Goal: Information Seeking & Learning: Check status

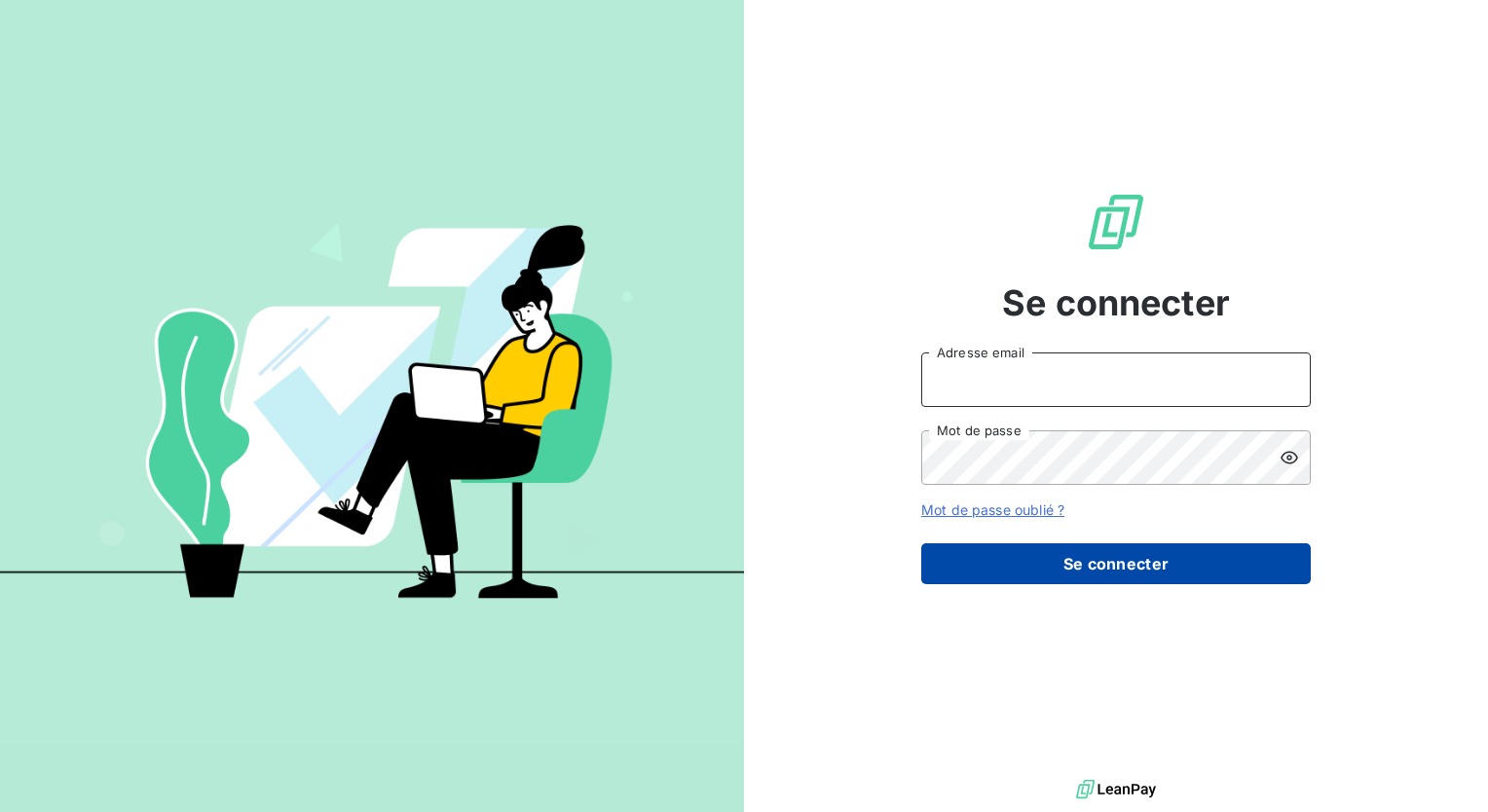
type input "[PERSON_NAME][EMAIL_ADDRESS][DOMAIN_NAME]"
click at [1004, 557] on button "Se connecter" at bounding box center [1115, 563] width 389 height 41
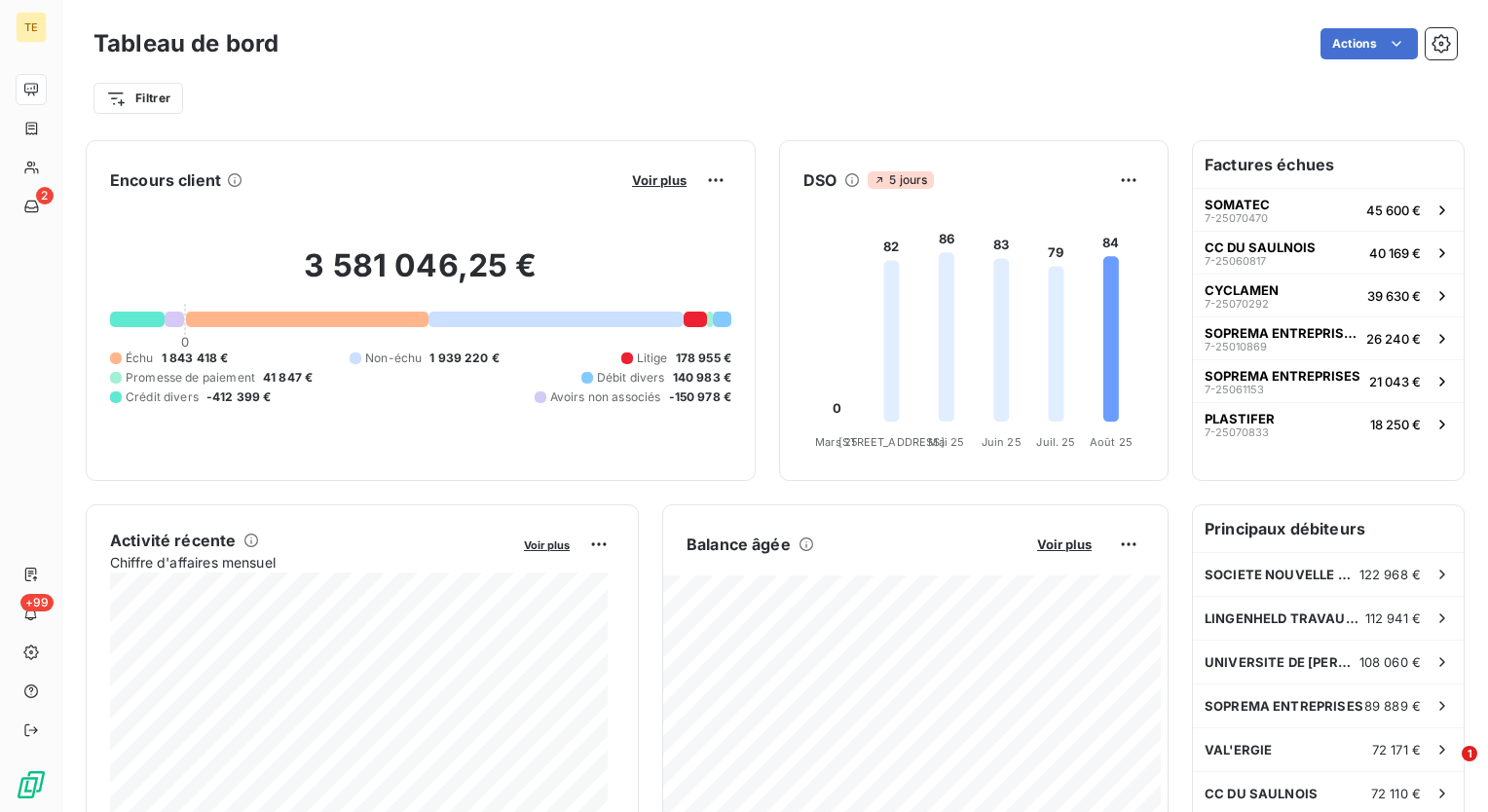
click at [1266, 168] on h6 "Factures échues" at bounding box center [1328, 165] width 271 height 47
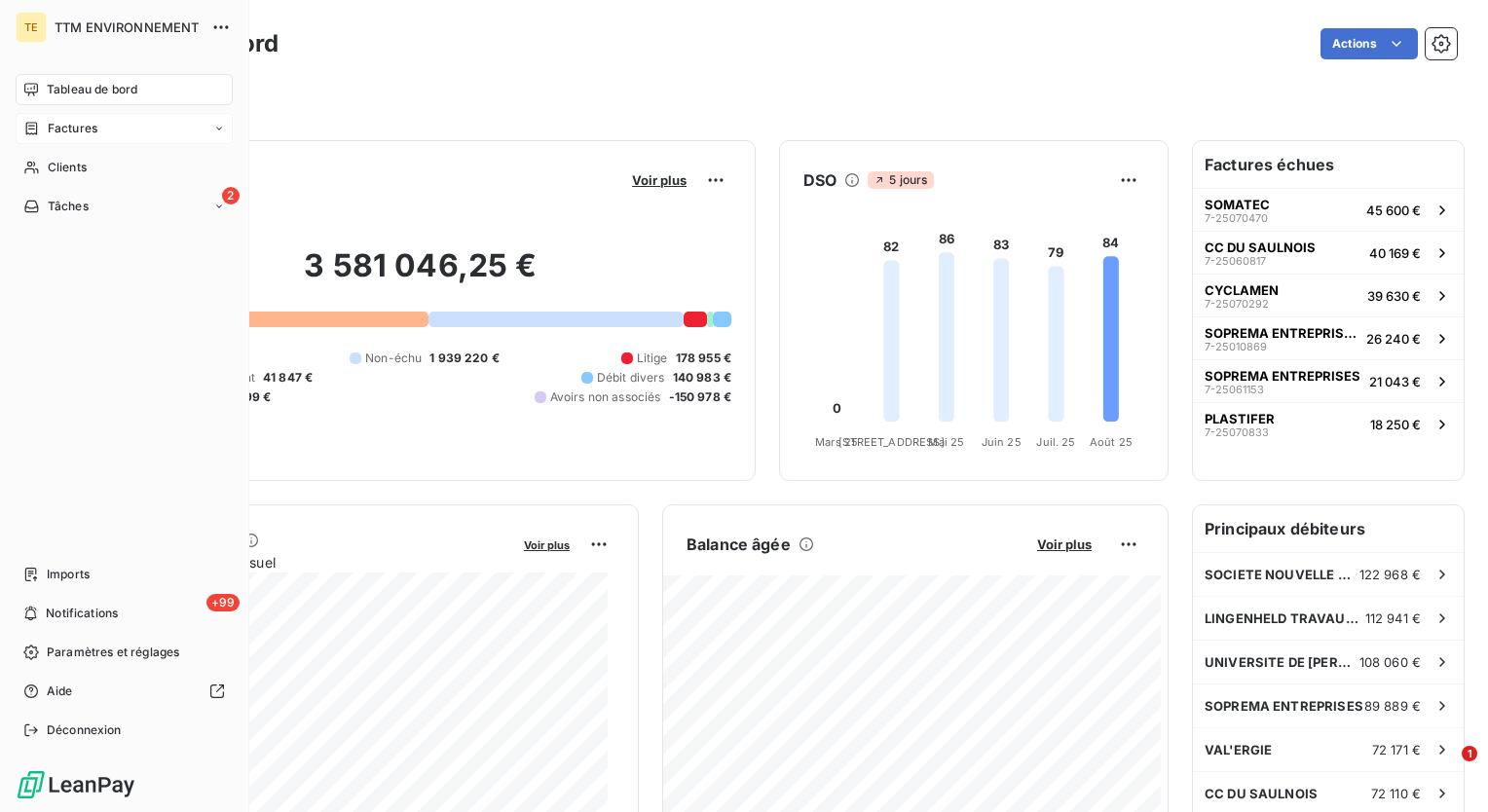
click at [59, 134] on span "Factures" at bounding box center [72, 129] width 50 height 18
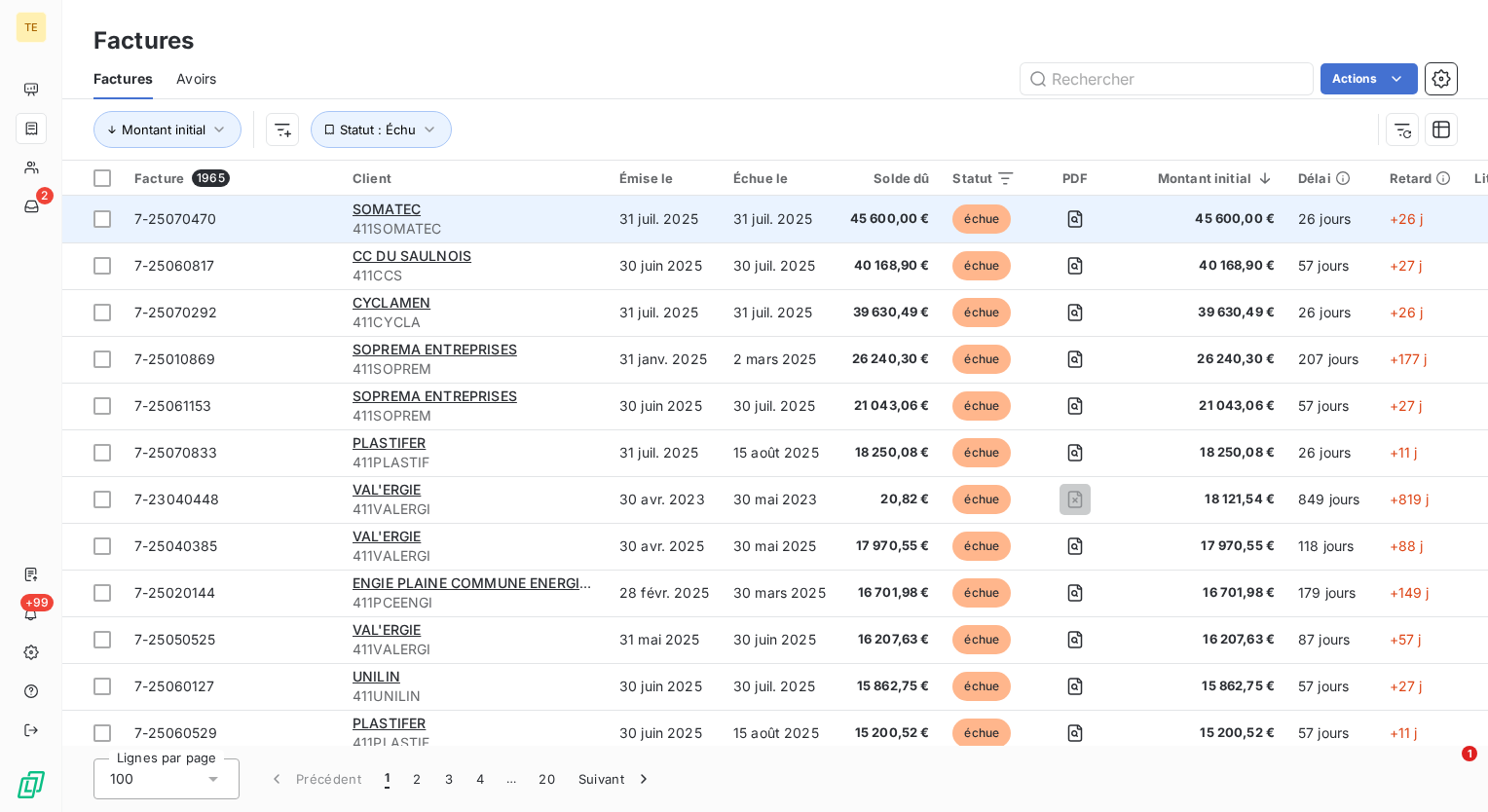
click at [889, 217] on span "45 600,00 €" at bounding box center [890, 219] width 80 height 19
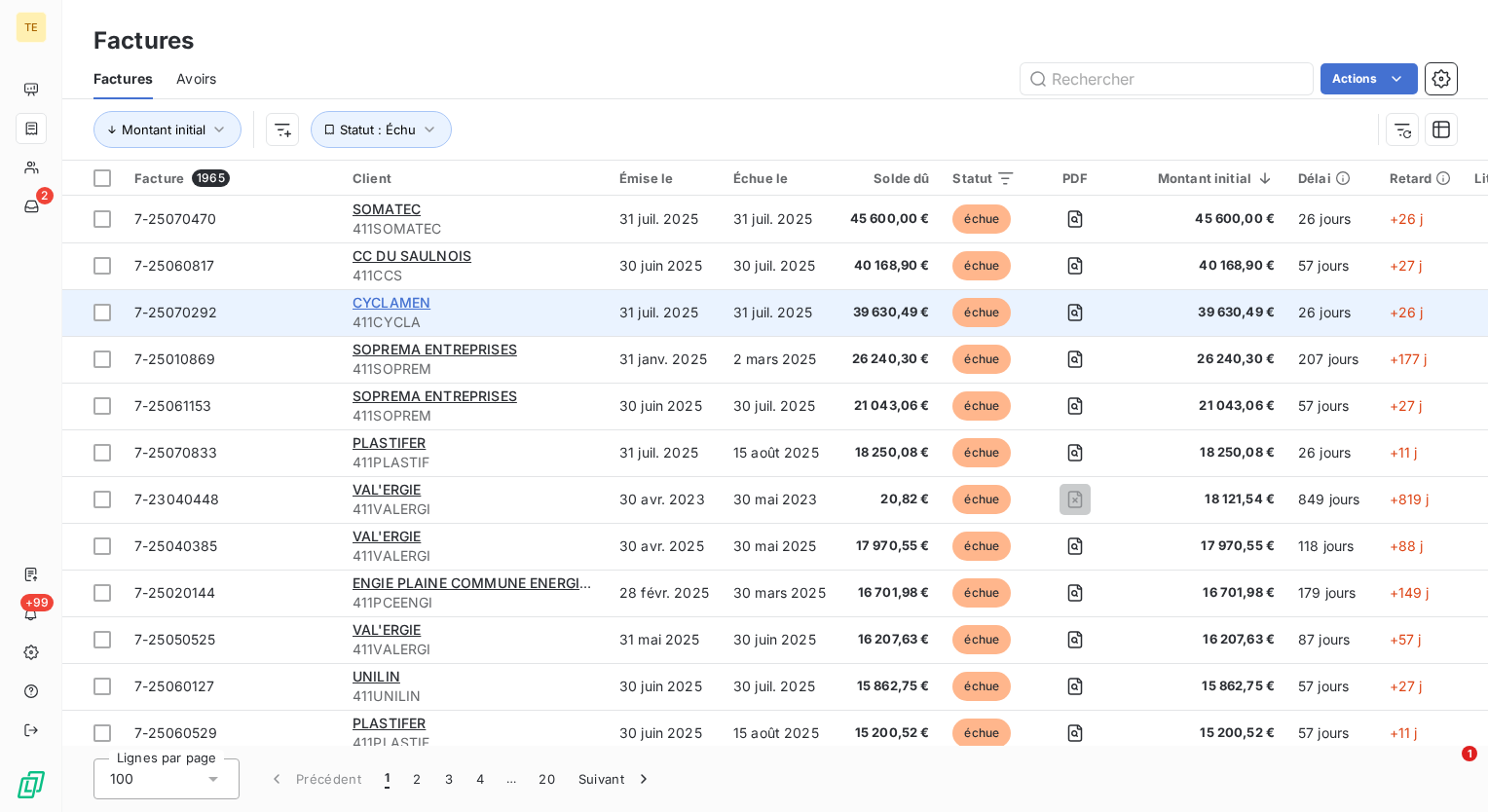
click at [413, 301] on span "CYCLAMEN" at bounding box center [391, 302] width 78 height 17
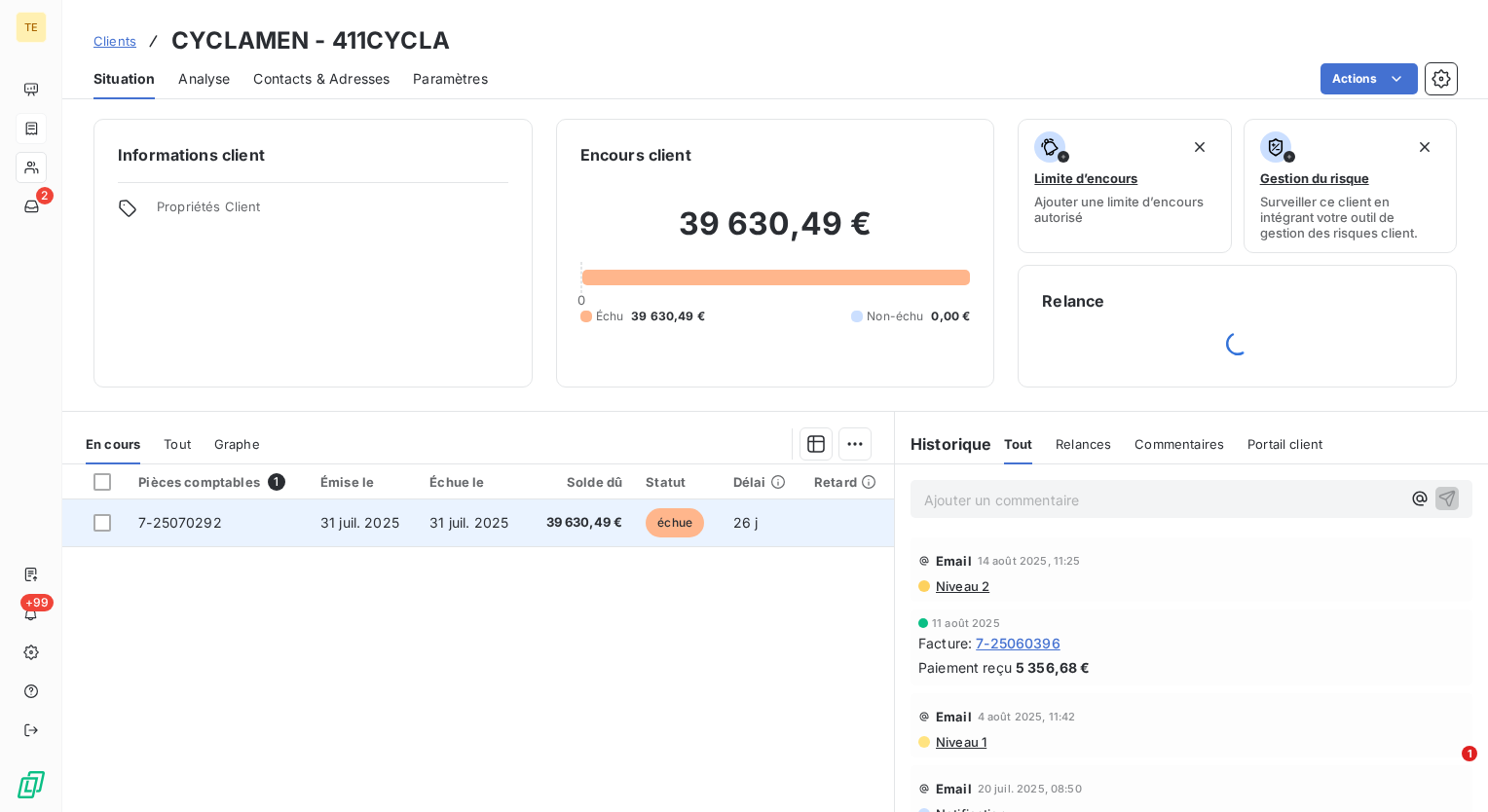
click at [572, 523] on span "39 630,49 €" at bounding box center [580, 522] width 84 height 19
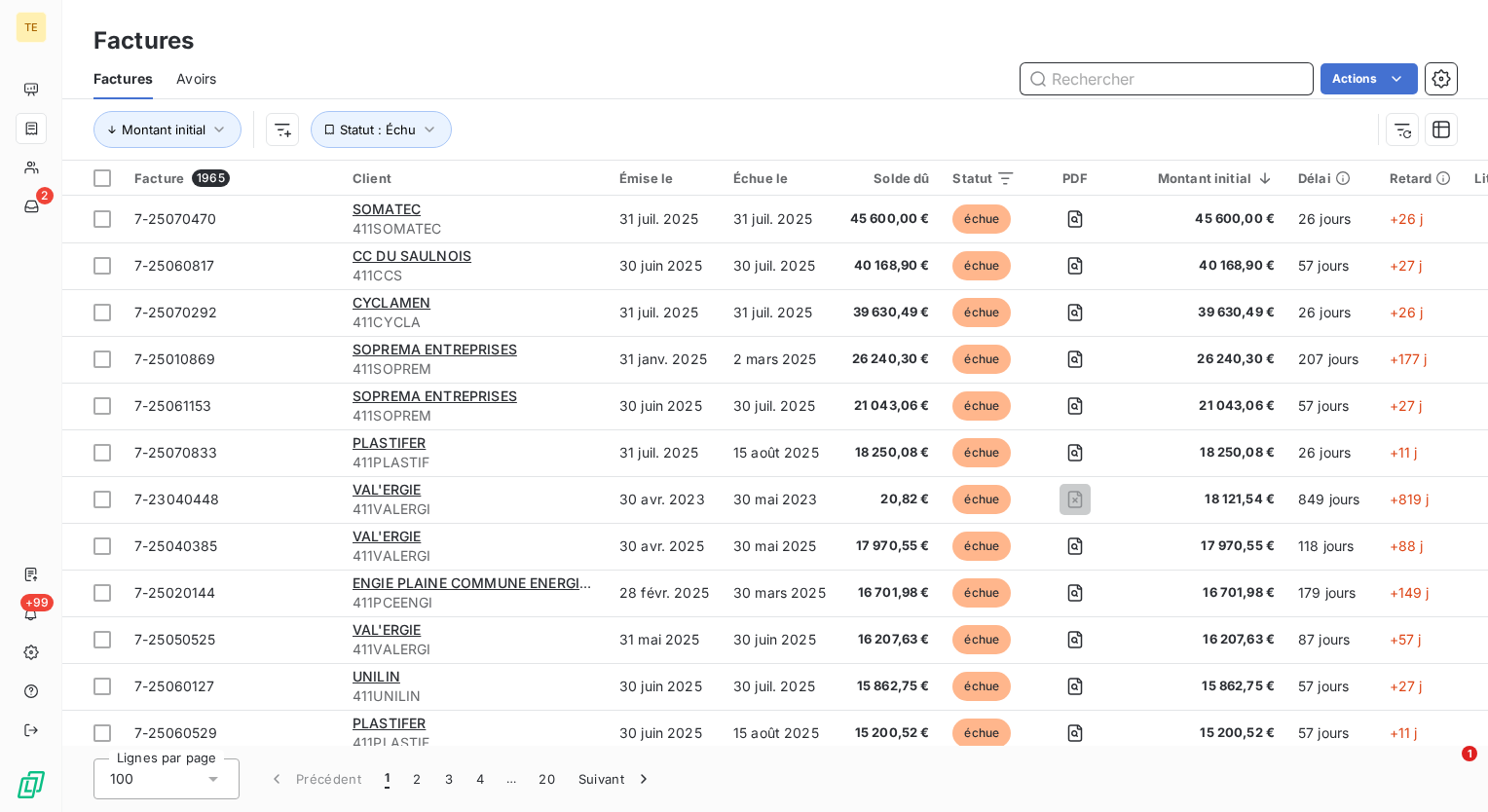
click at [1067, 83] on input "text" at bounding box center [1166, 79] width 293 height 31
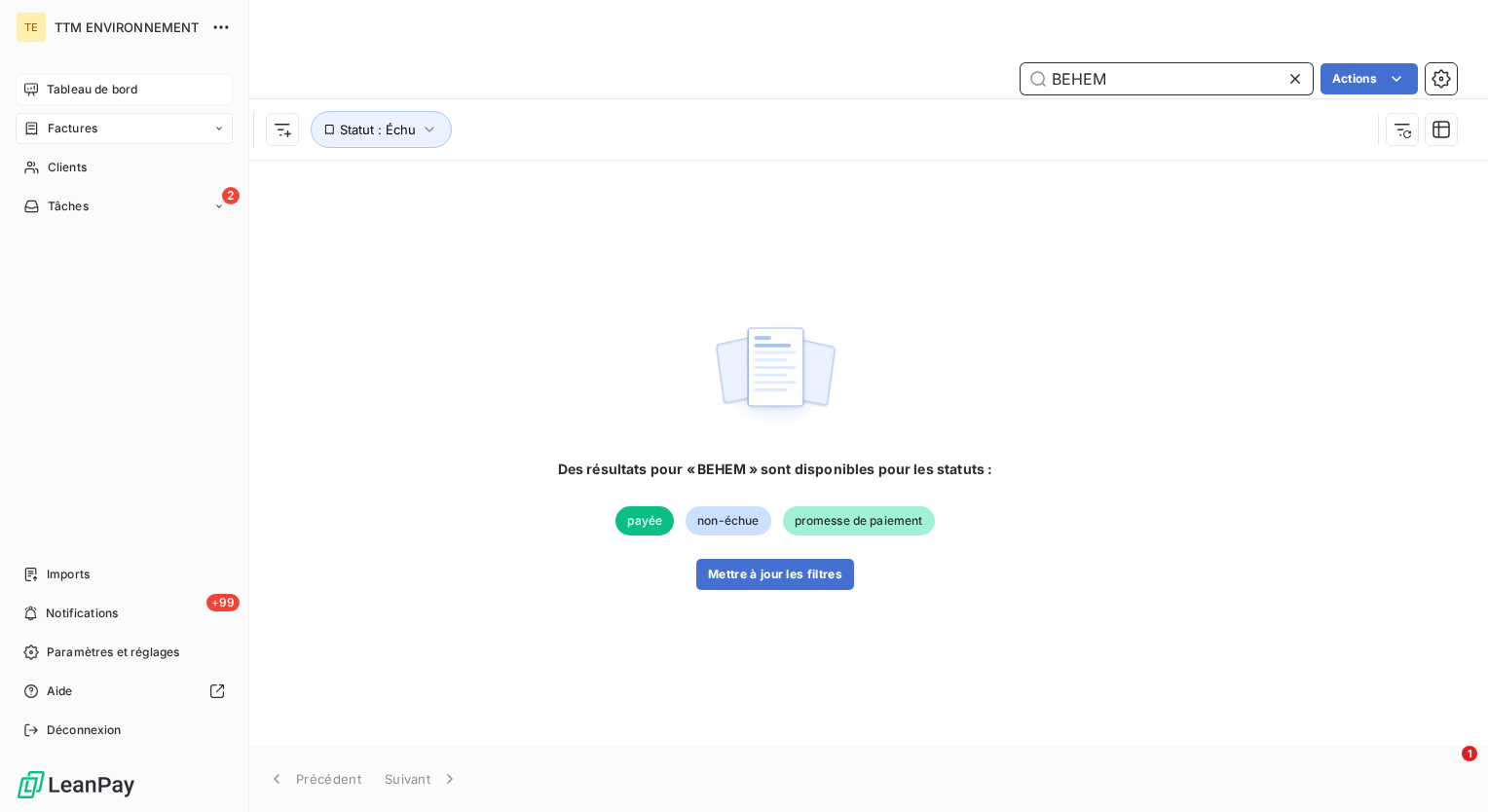
type input "BEHEM"
click at [60, 92] on span "Tableau de bord" at bounding box center [92, 90] width 91 height 18
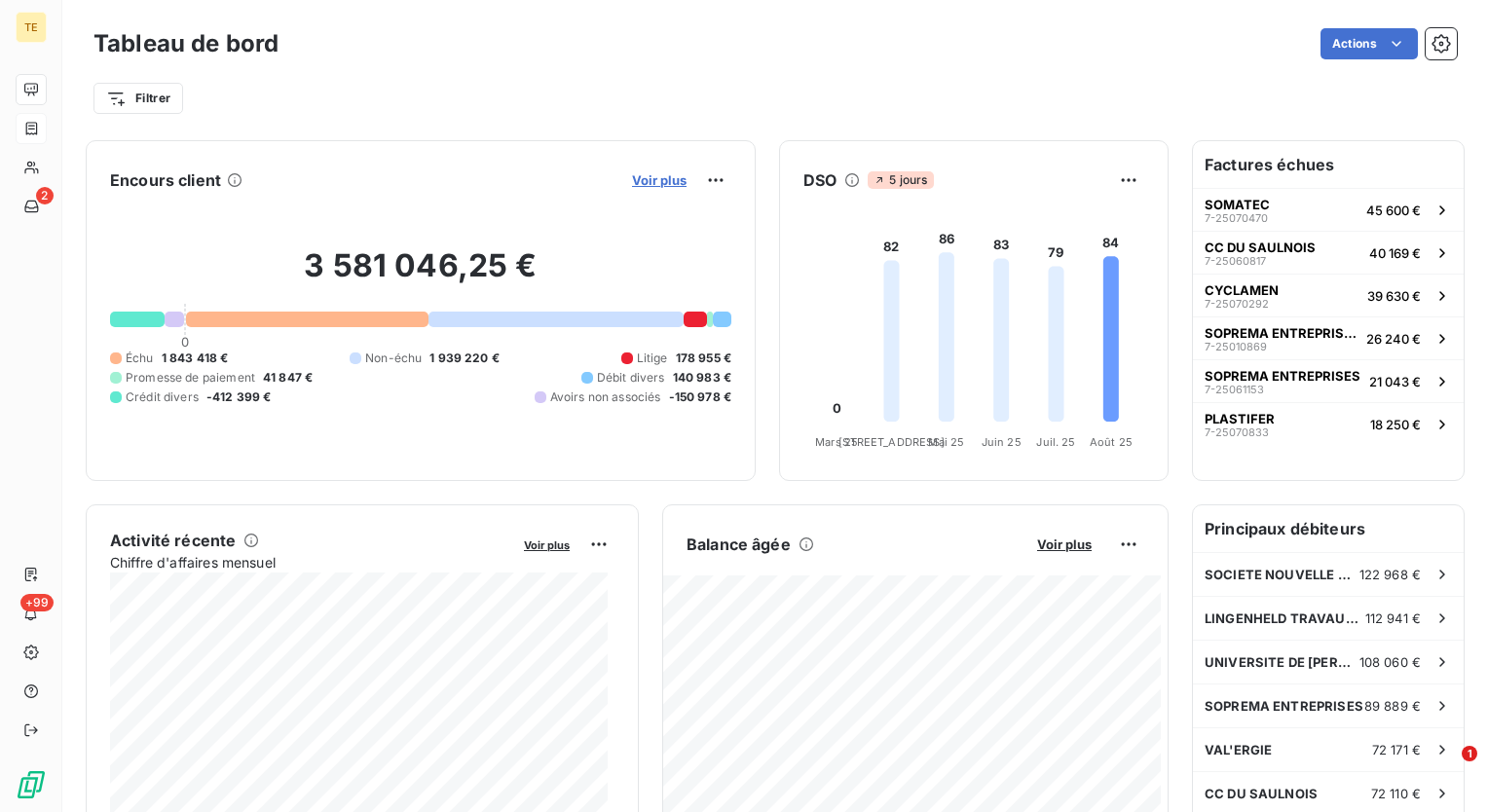
click at [632, 183] on span "Voir plus" at bounding box center [659, 180] width 55 height 16
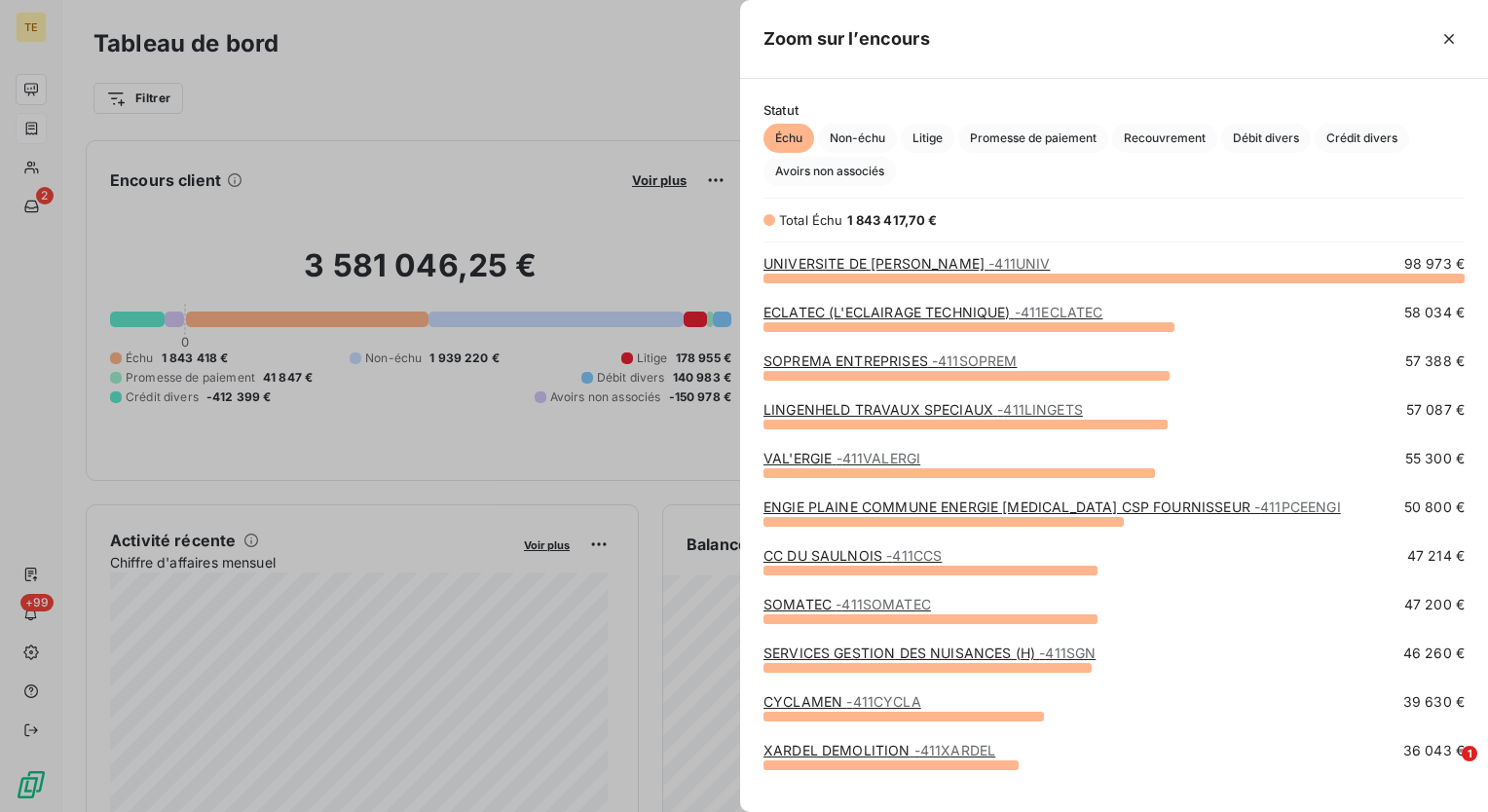
scroll to position [520, 732]
click at [511, 441] on div at bounding box center [744, 406] width 1488 height 812
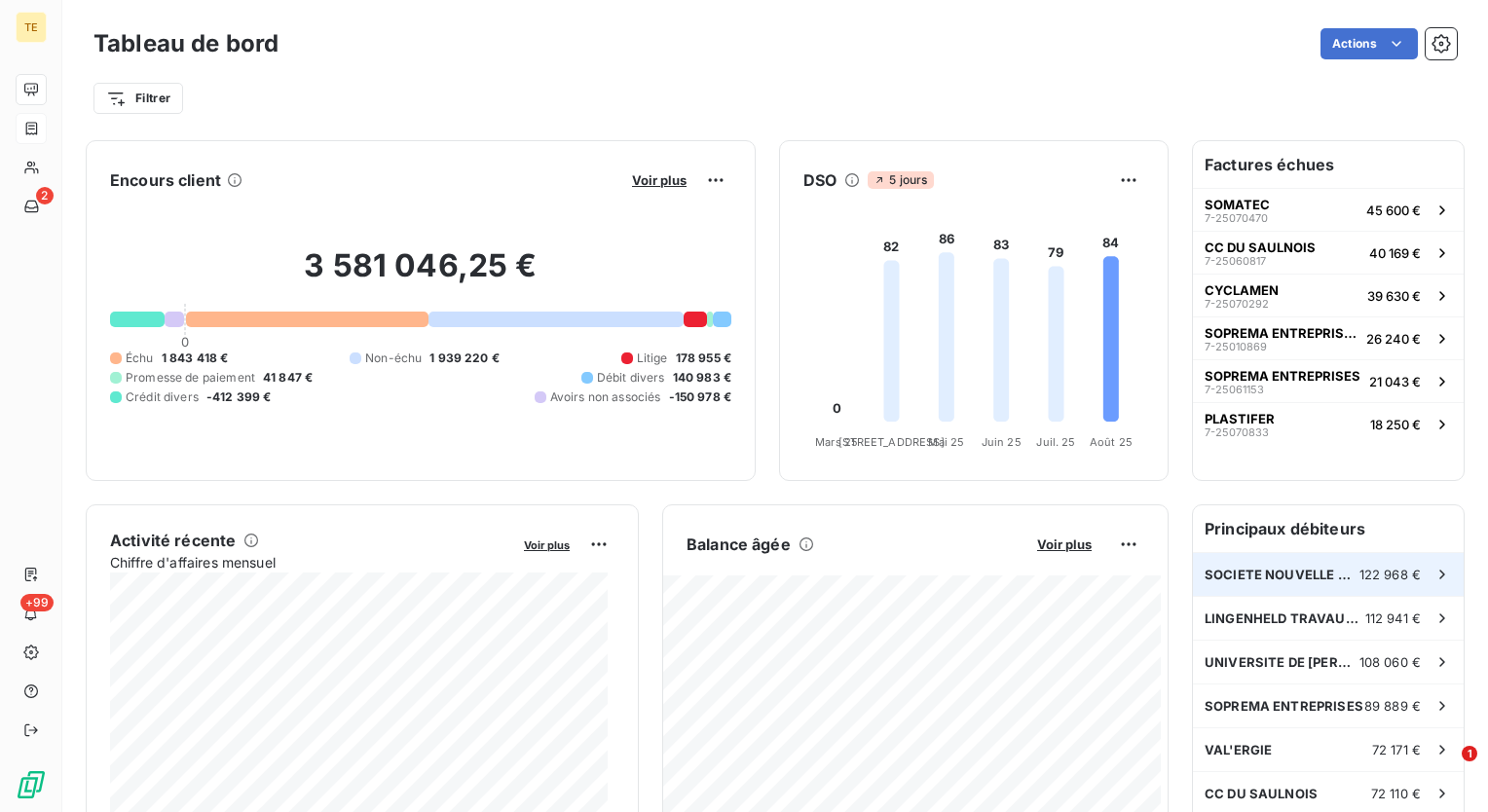
click at [1309, 578] on span "SOCIETE NOUVELLE BEHEM SNB" at bounding box center [1281, 574] width 155 height 16
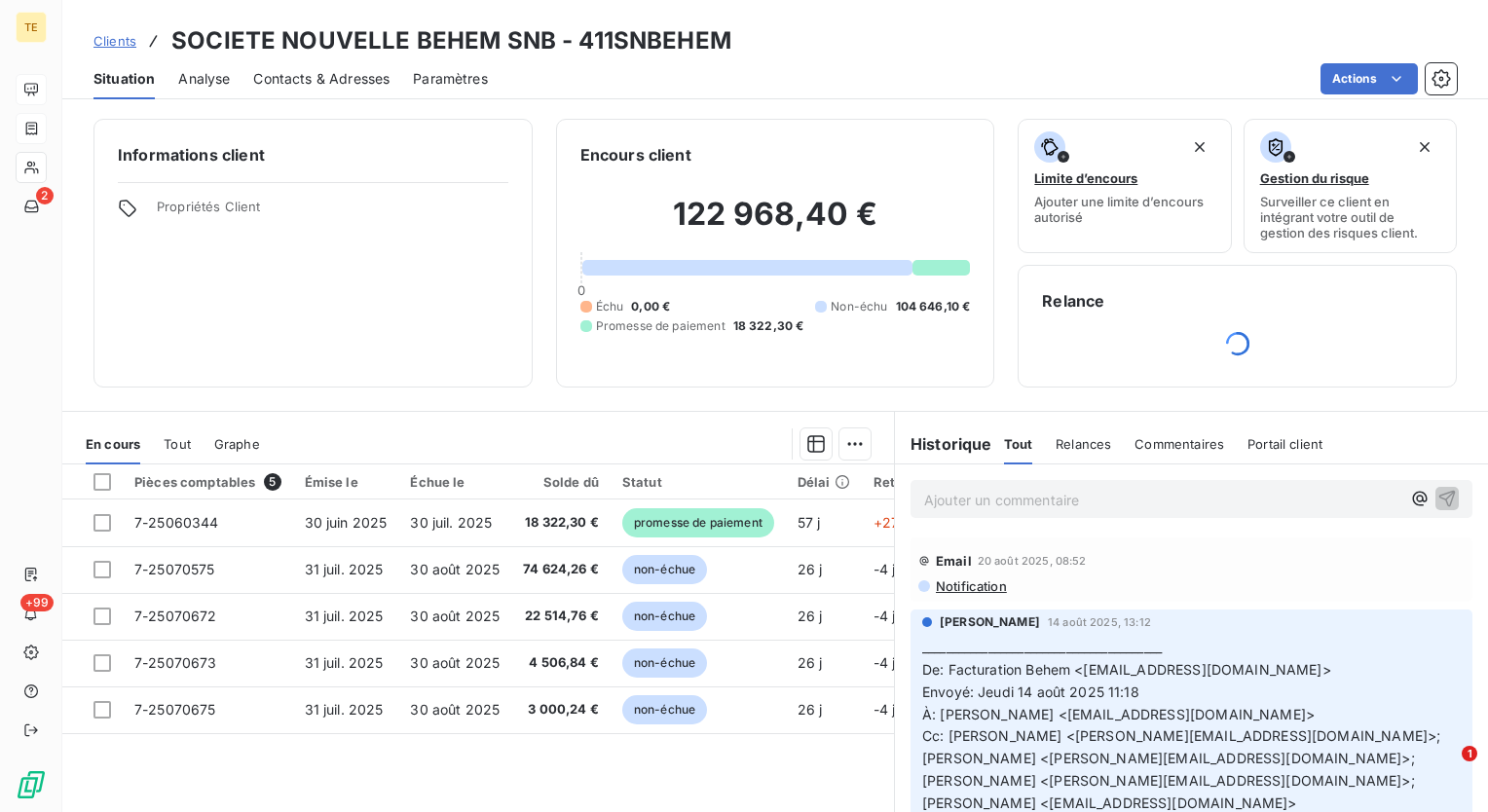
drag, startPoint x: 885, startPoint y: 450, endPoint x: 901, endPoint y: 455, distance: 16.8
click at [901, 455] on div "Historique Tout Relances Commentaires Portail client Tout Relances Commentaires…" at bounding box center [1191, 444] width 593 height 41
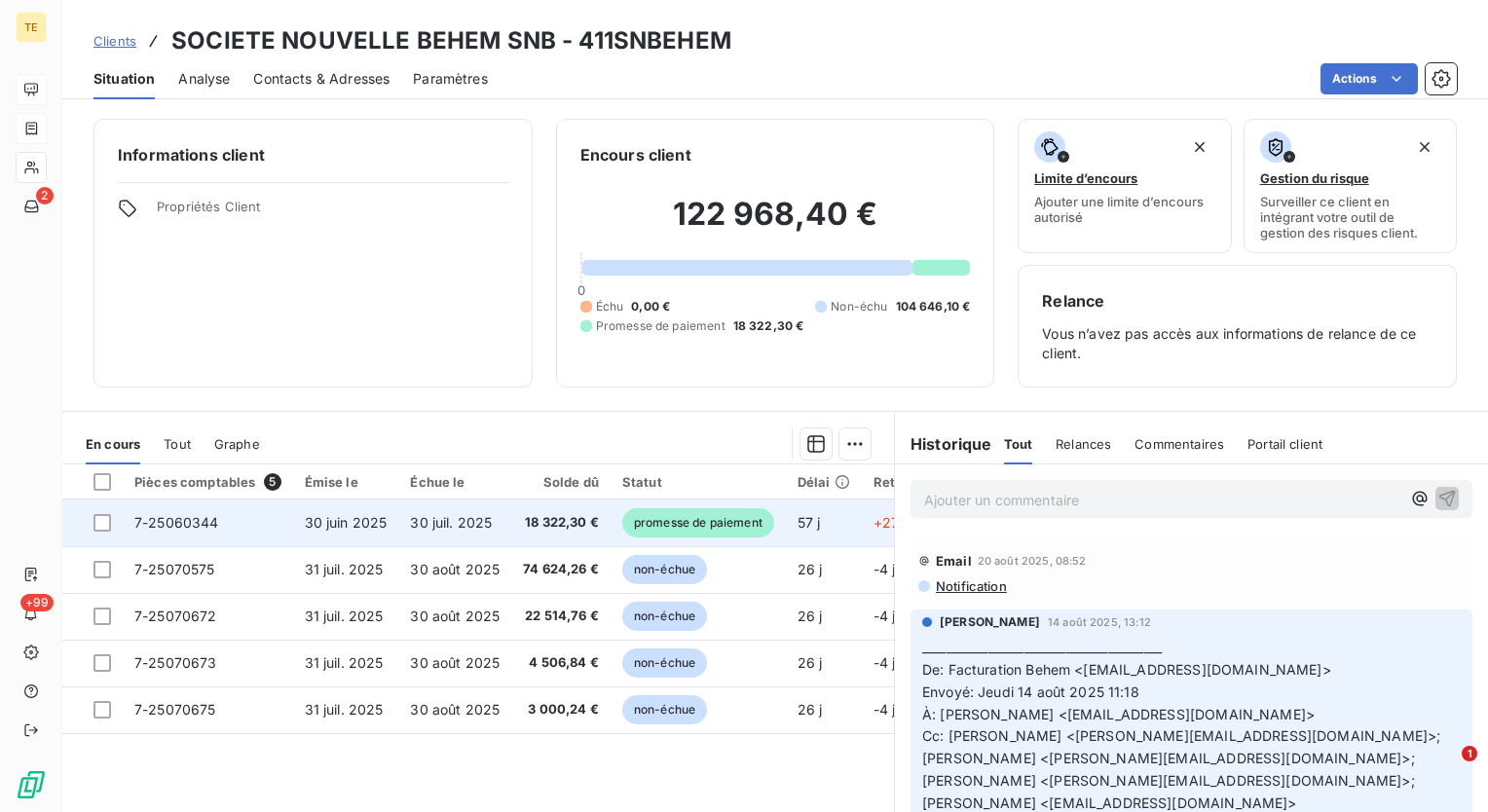
click at [423, 520] on span "30 juil. 2025" at bounding box center [450, 522] width 82 height 17
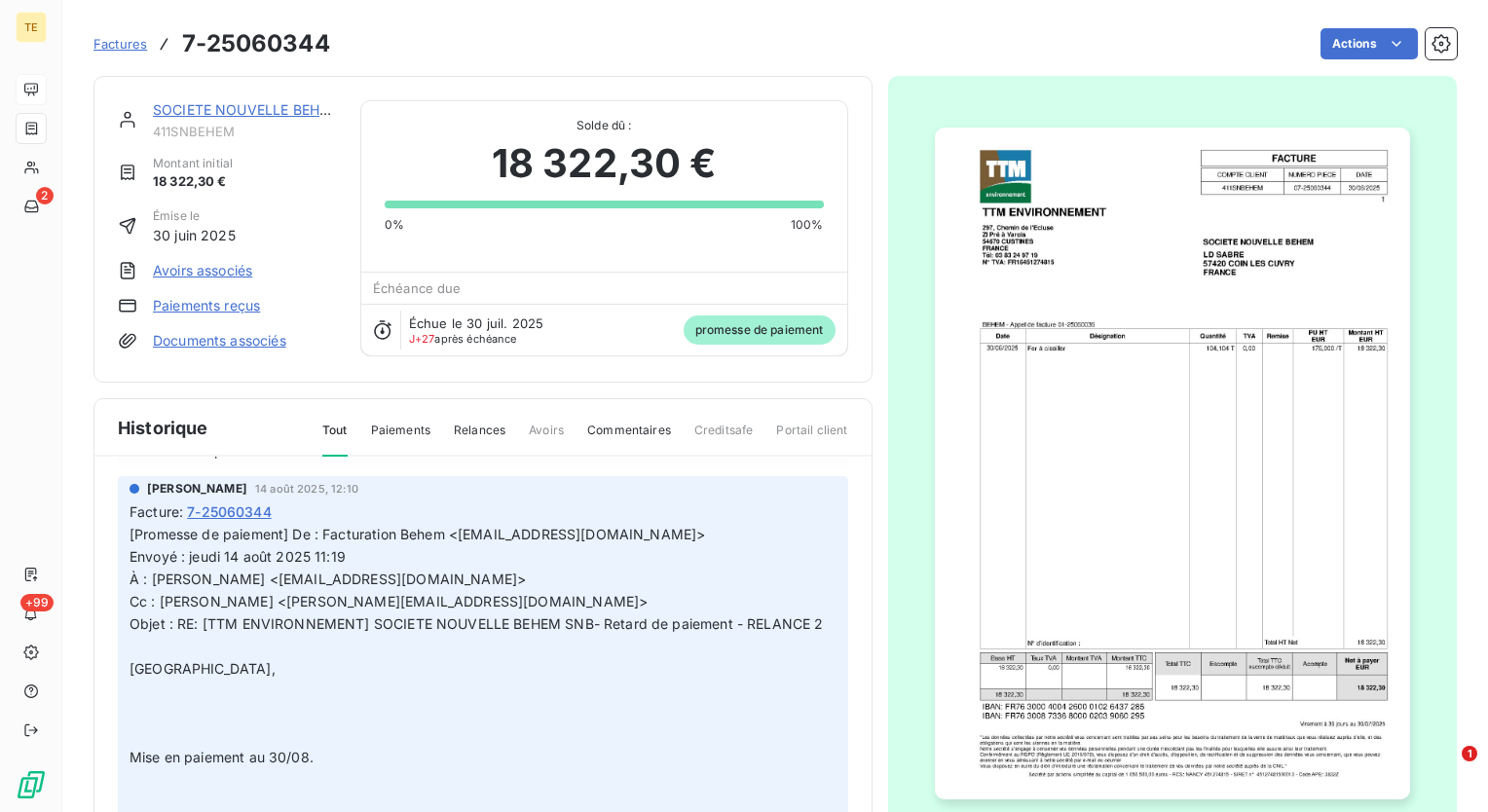
scroll to position [97, 0]
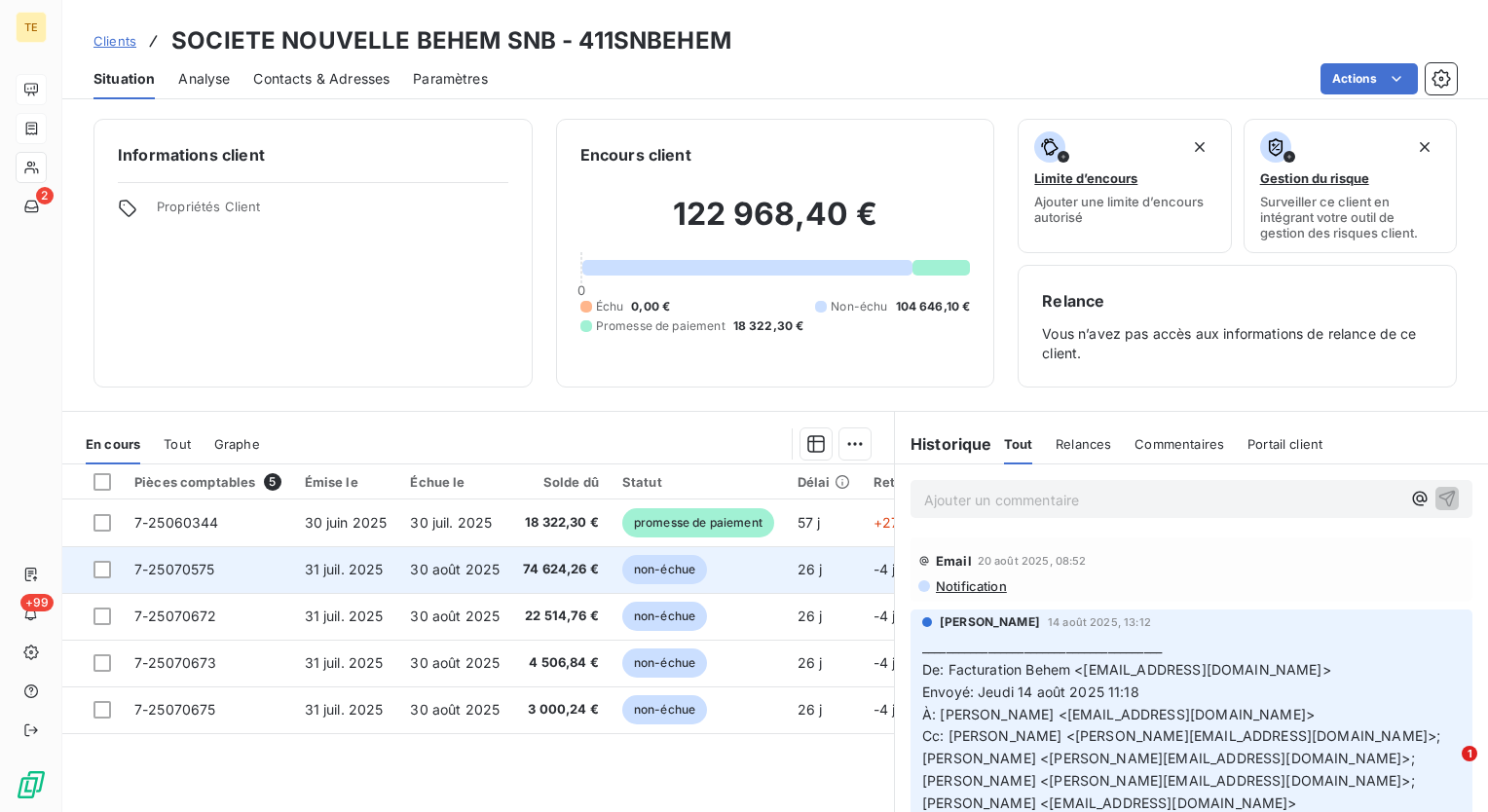
click at [561, 570] on span "74 624,26 €" at bounding box center [561, 569] width 76 height 19
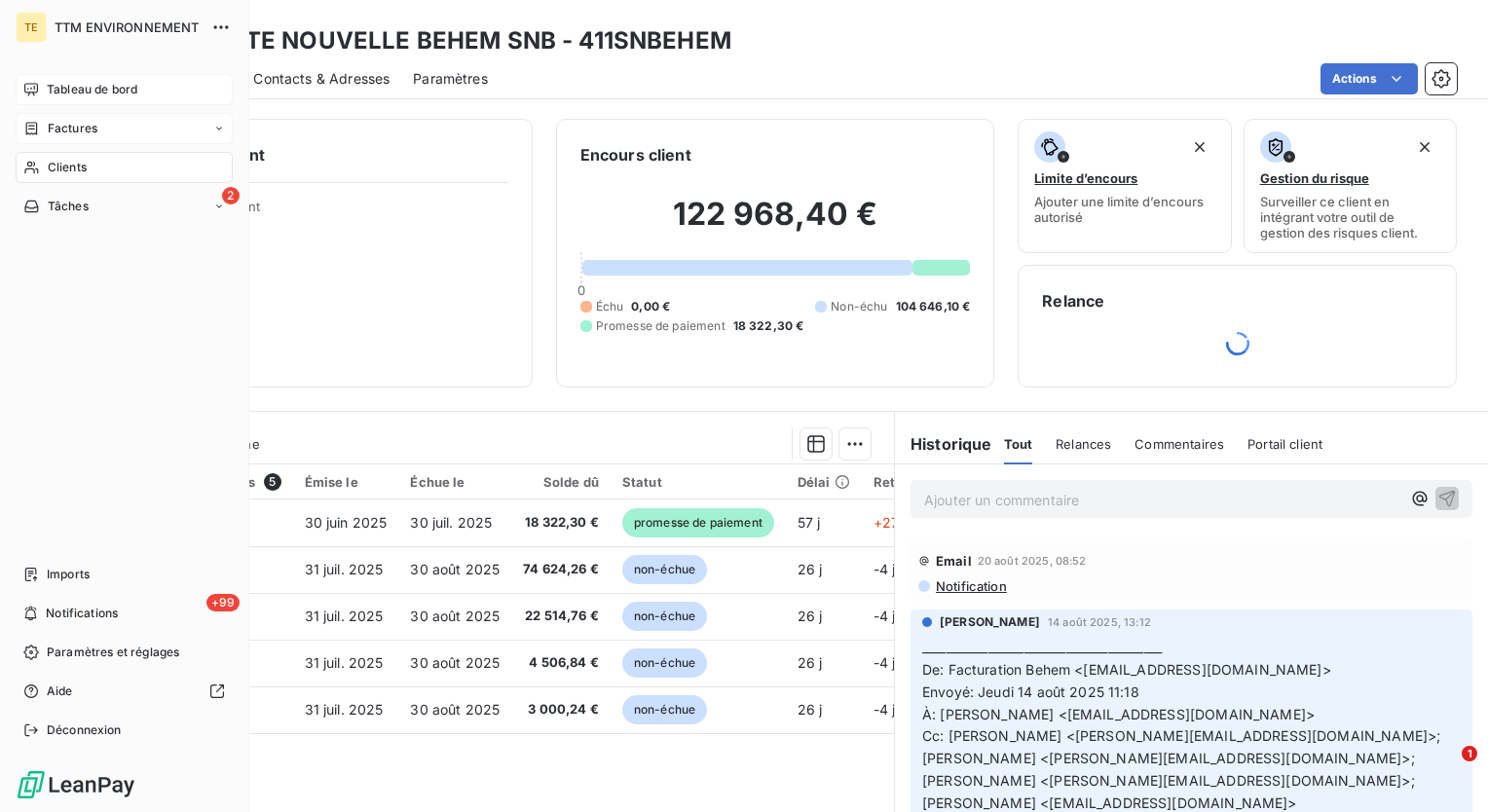
click at [66, 162] on span "Clients" at bounding box center [67, 168] width 39 height 18
